Goal: Information Seeking & Learning: Compare options

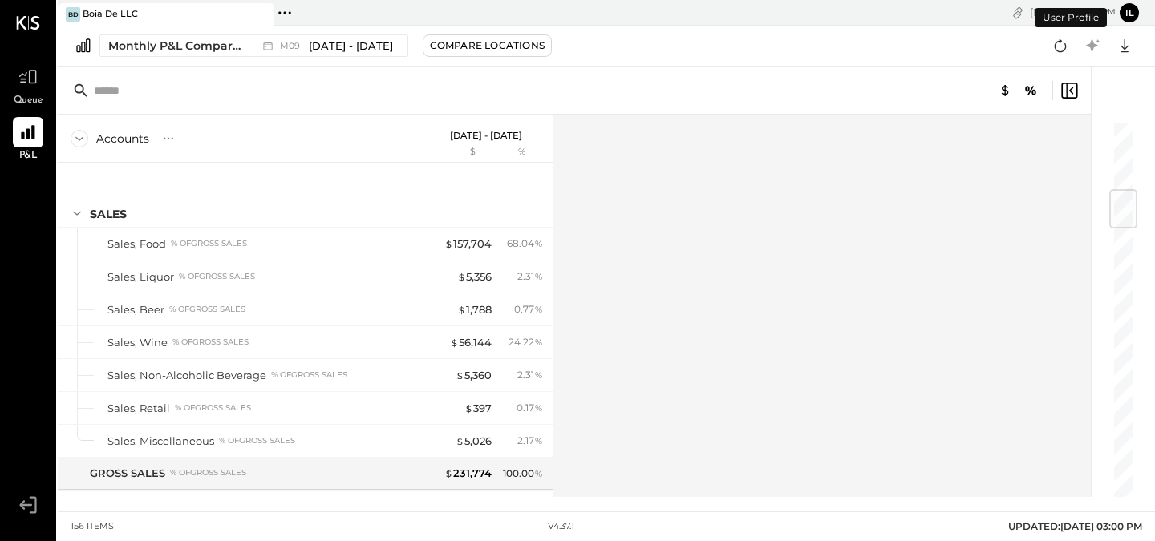
scroll to position [586, 0]
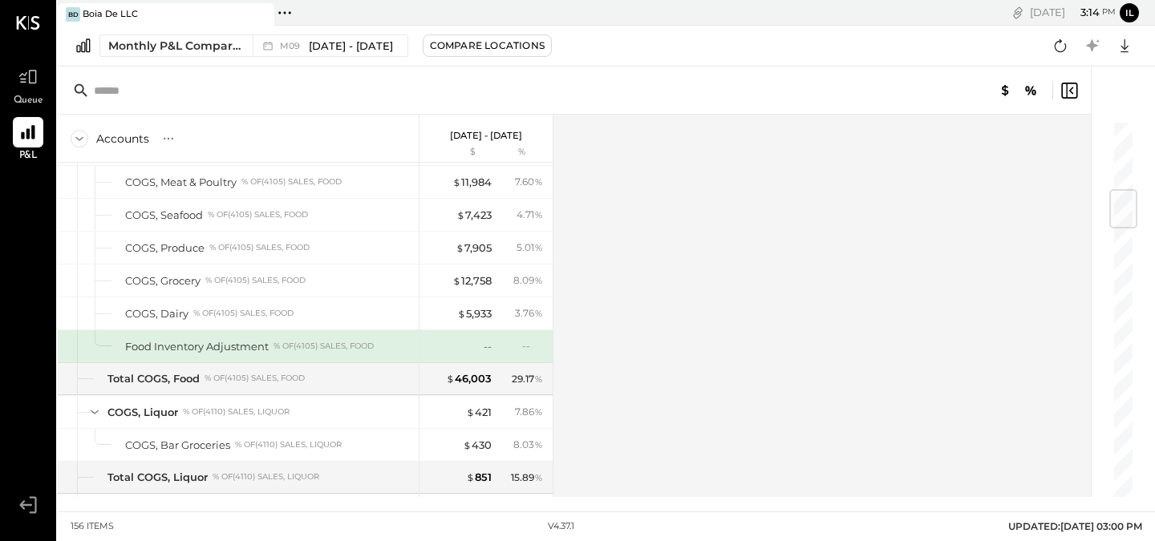
drag, startPoint x: 452, startPoint y: 51, endPoint x: 394, endPoint y: 75, distance: 62.5
click at [394, 75] on div "[PERSON_NAME] De LLC Pinned Locations ( 1 ) Boia De LLC No locations detected […" at bounding box center [606, 248] width 1097 height 497
click at [394, 75] on div at bounding box center [574, 91] width 1033 height 48
click at [440, 56] on button "Compare Locations" at bounding box center [487, 45] width 129 height 22
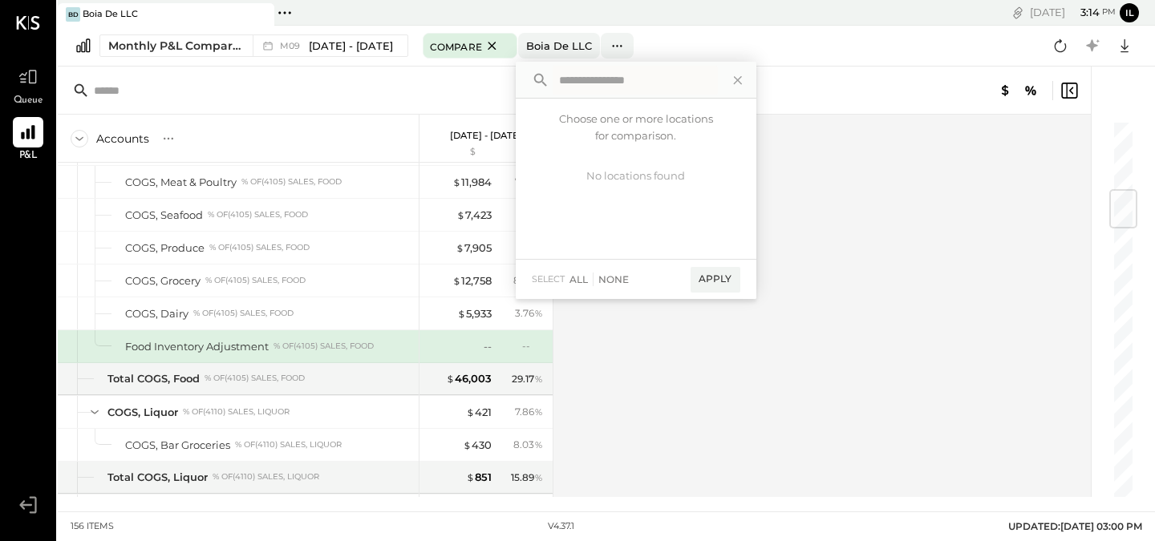
click at [394, 67] on div at bounding box center [574, 91] width 1033 height 48
click at [350, 28] on div "Monthly P&L Comparison M09 [DATE] - [DATE] Compare Boia De LLC Choose one or mo…" at bounding box center [606, 46] width 1097 height 41
click at [354, 39] on span "[DATE] - [DATE]" at bounding box center [351, 45] width 84 height 15
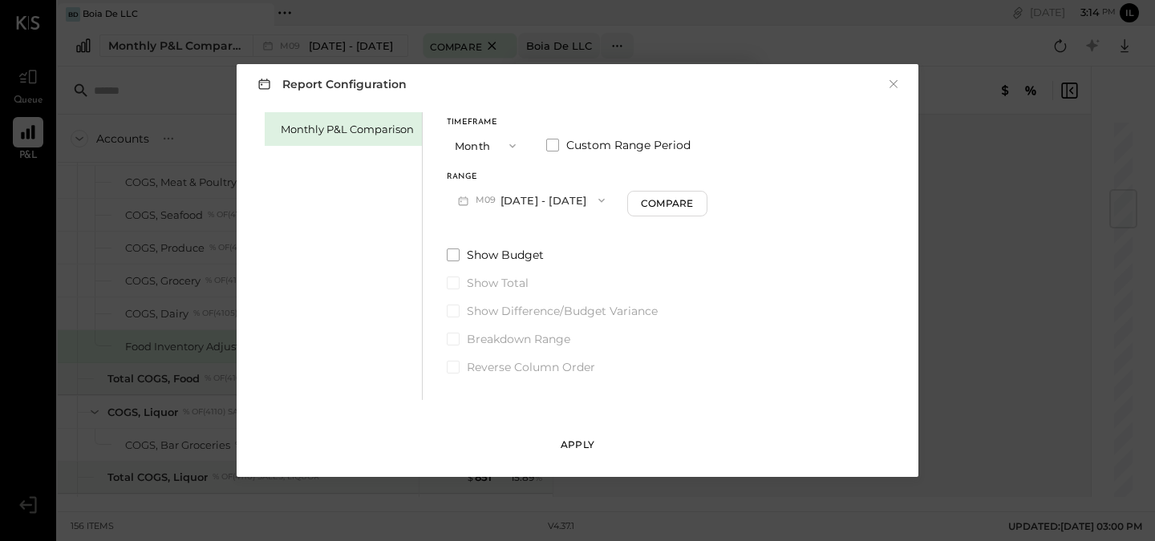
click at [584, 450] on div "Apply" at bounding box center [577, 445] width 34 height 14
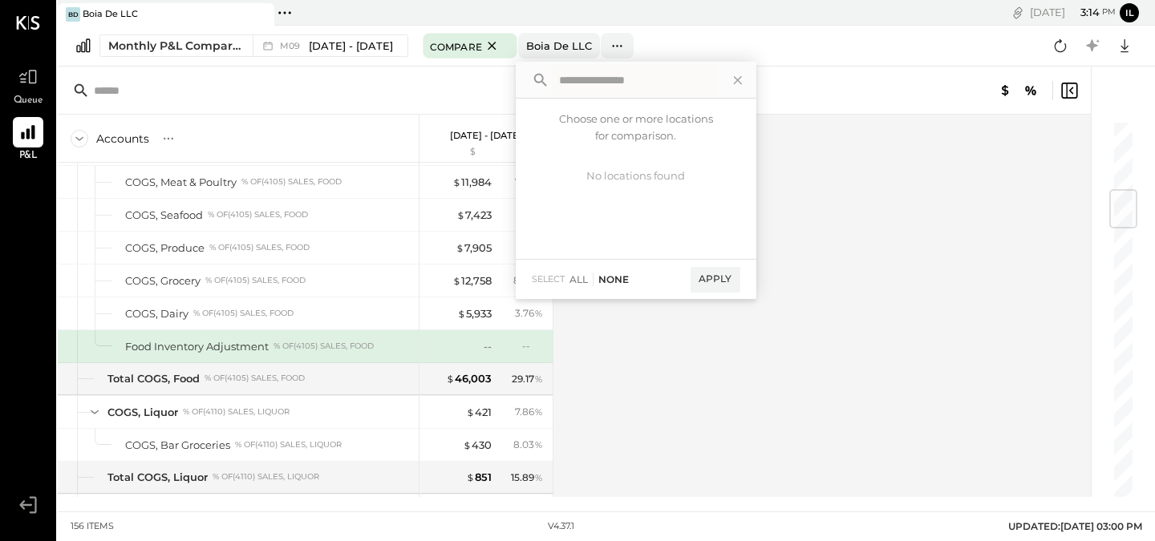
click at [620, 281] on div "None" at bounding box center [611, 280] width 36 height 14
click at [739, 83] on icon at bounding box center [737, 80] width 21 height 21
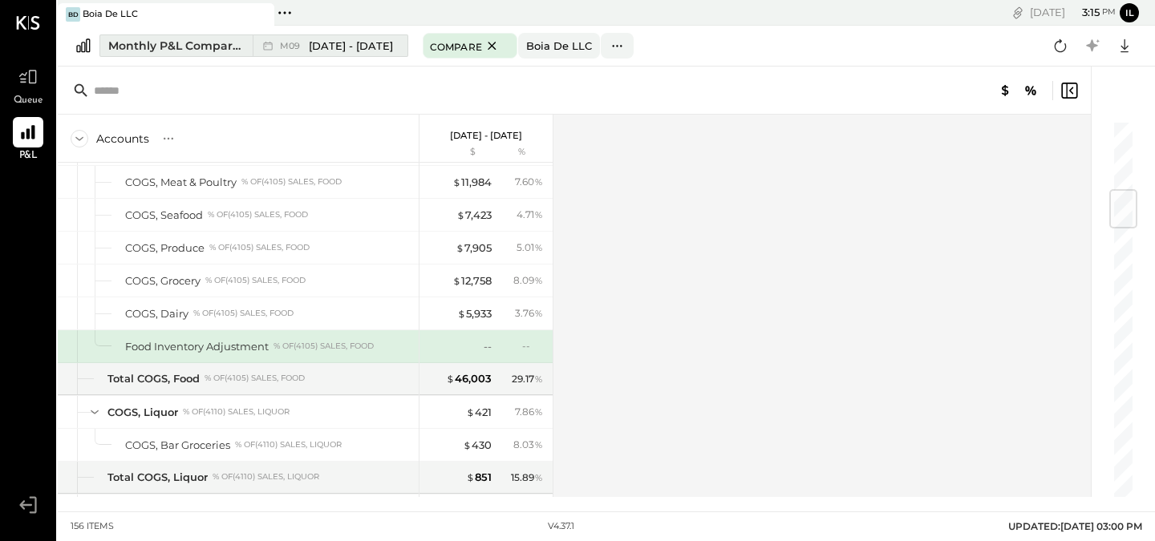
click at [378, 38] on div "M09 [DATE] - [DATE]" at bounding box center [326, 45] width 147 height 21
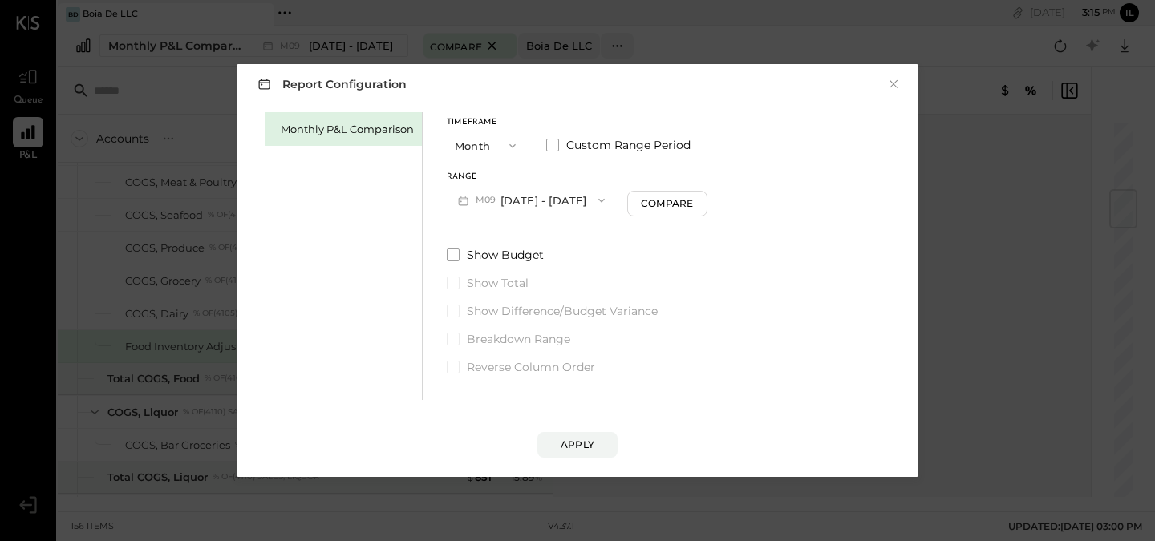
click at [565, 196] on button "M09 [DATE] - [DATE]" at bounding box center [531, 200] width 169 height 30
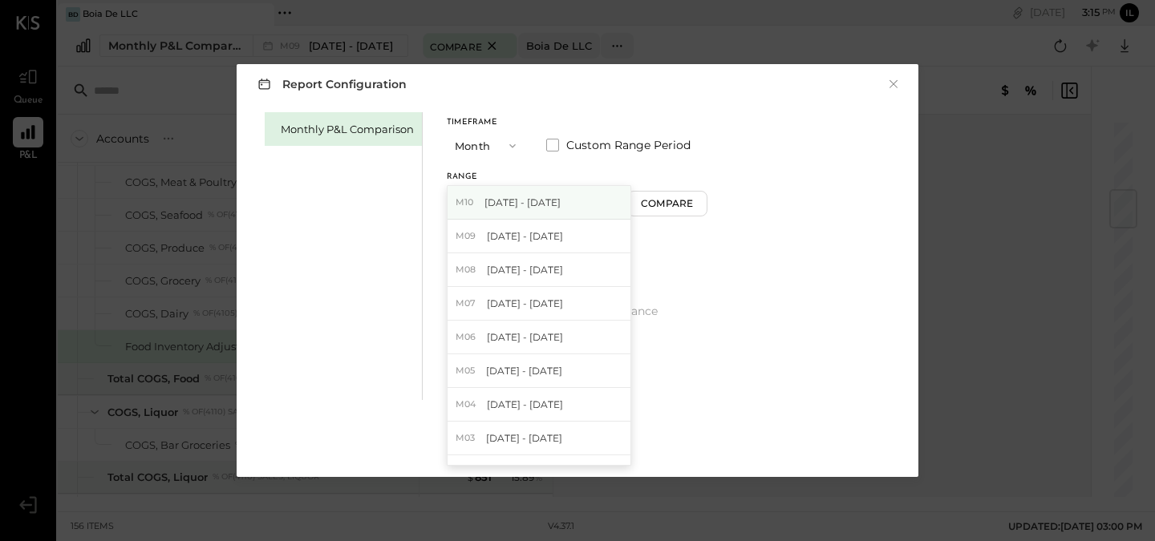
click at [578, 208] on div "M10 [DATE] - [DATE]" at bounding box center [538, 203] width 183 height 34
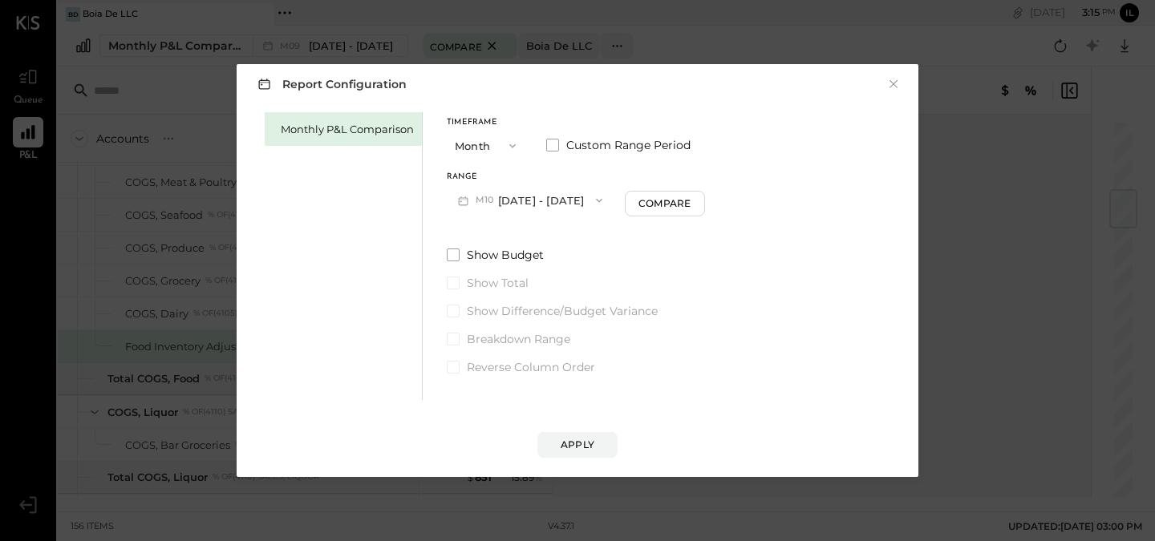
click at [578, 208] on button "M10 [DATE] - [DATE]" at bounding box center [530, 200] width 167 height 30
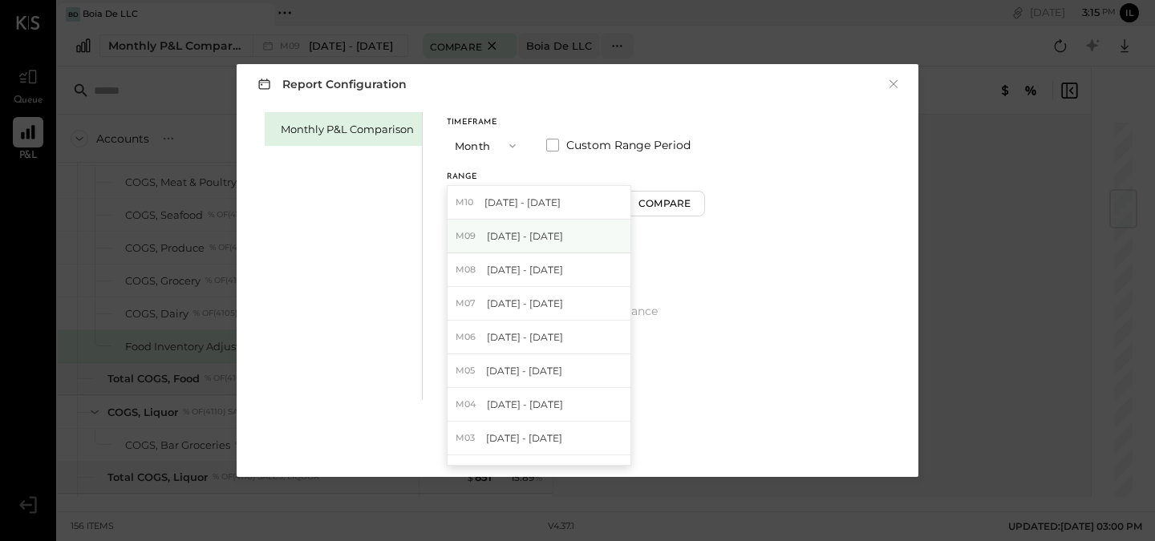
click at [591, 241] on div "M09 [DATE] - [DATE]" at bounding box center [538, 237] width 183 height 34
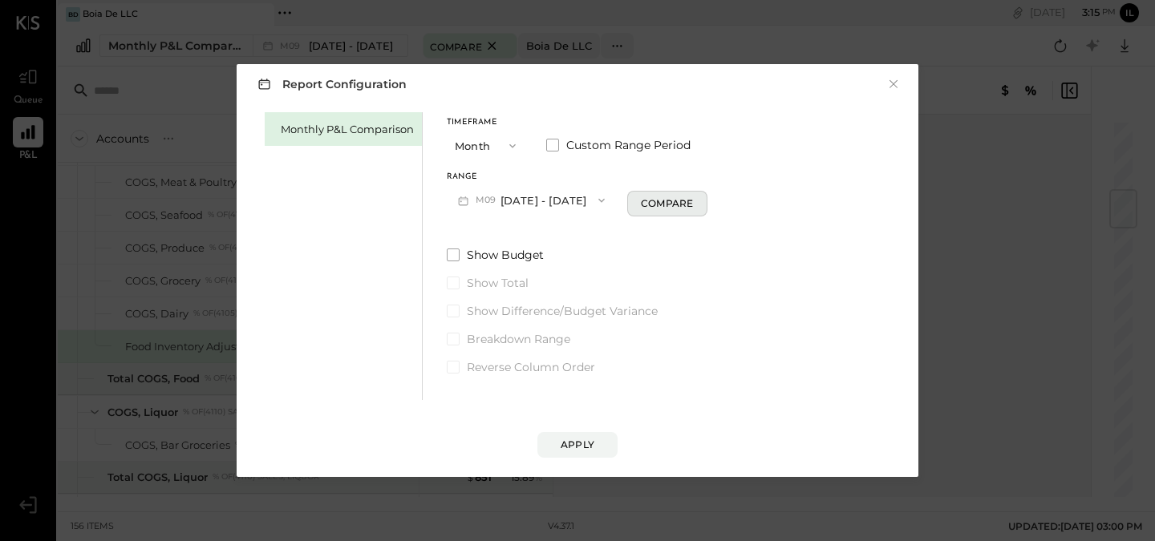
click at [653, 202] on div "Compare" at bounding box center [667, 203] width 52 height 14
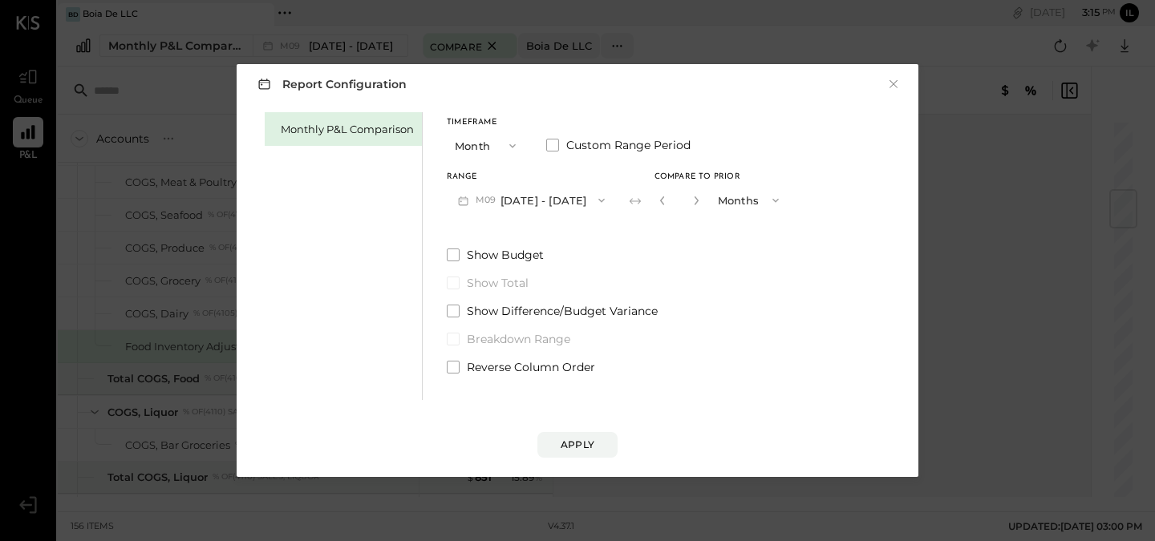
click at [678, 178] on span "Compare to Prior" at bounding box center [697, 177] width 86 height 8
click at [762, 26] on div "Report Configuration × Monthly P&L Comparison Timeframe Month Custom Range Peri…" at bounding box center [577, 270] width 1155 height 541
